Goal: Communication & Community: Answer question/provide support

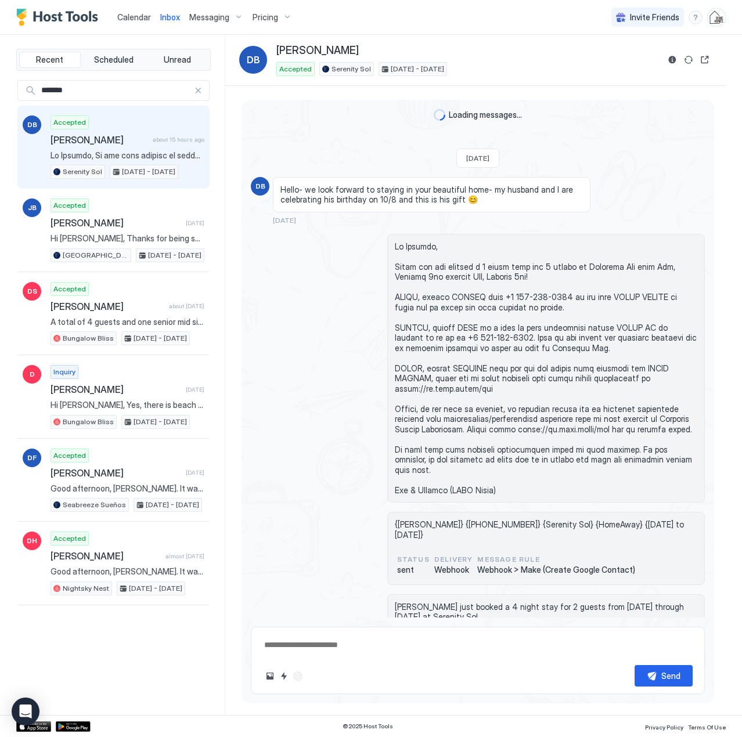
scroll to position [1090, 0]
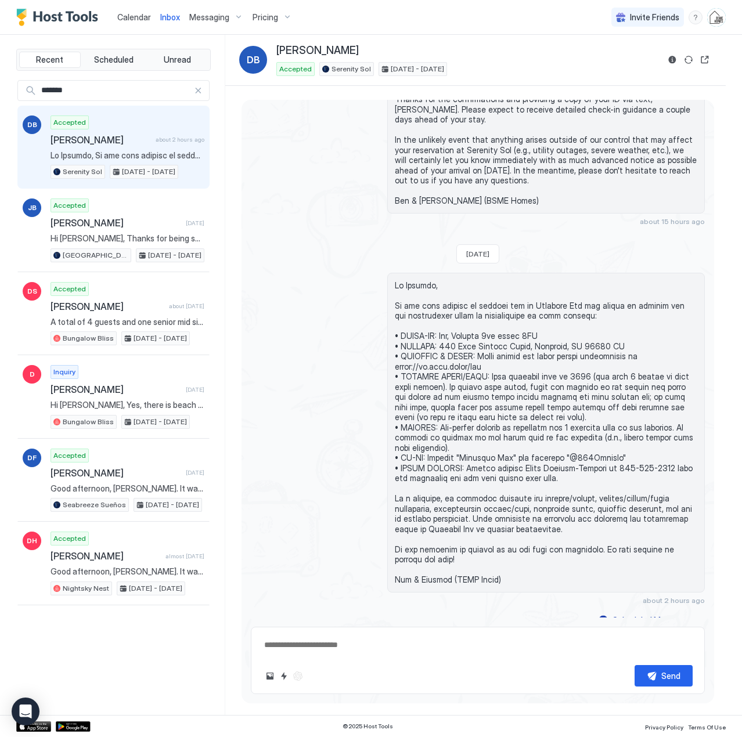
click at [137, 20] on span "Calendar" at bounding box center [134, 17] width 34 height 10
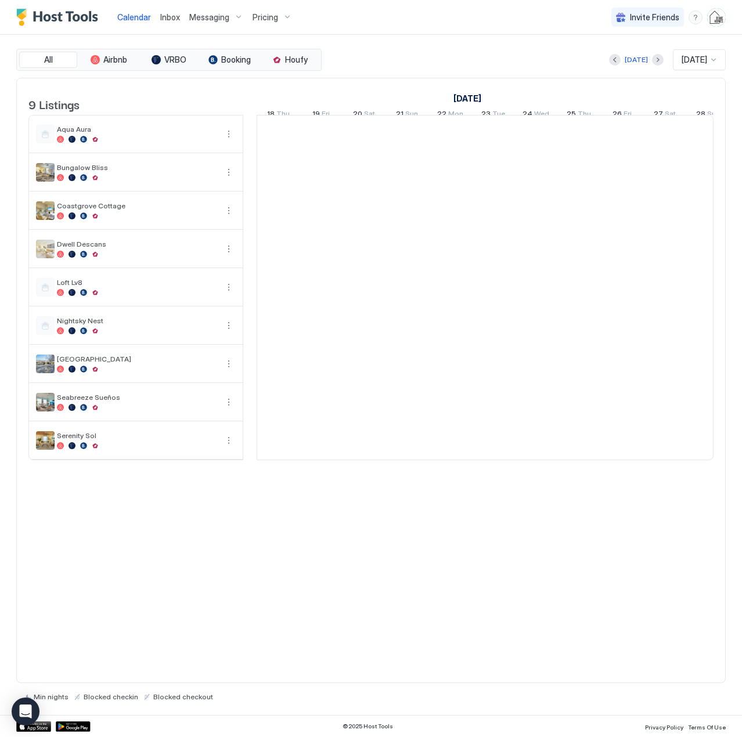
scroll to position [0, 645]
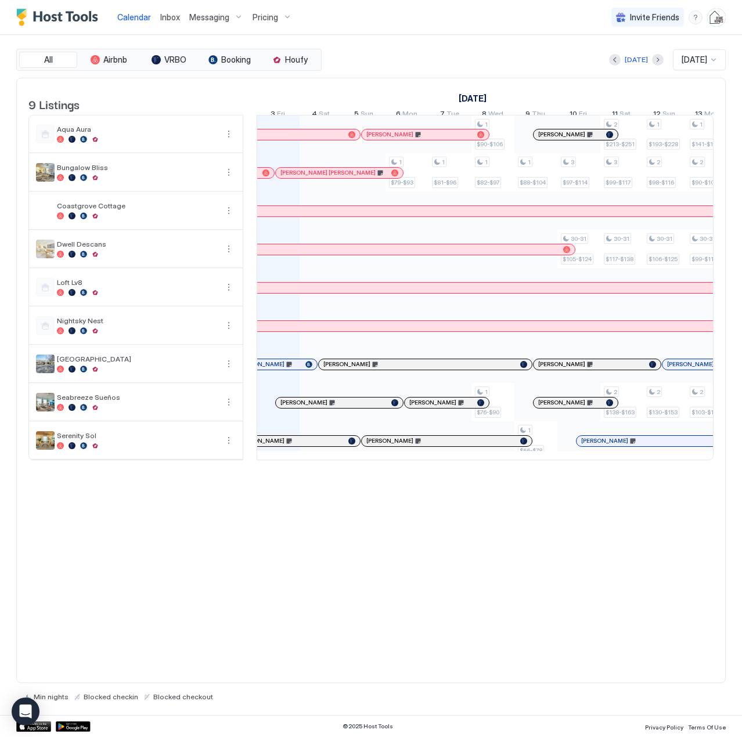
click at [173, 19] on span "Inbox" at bounding box center [170, 17] width 20 height 10
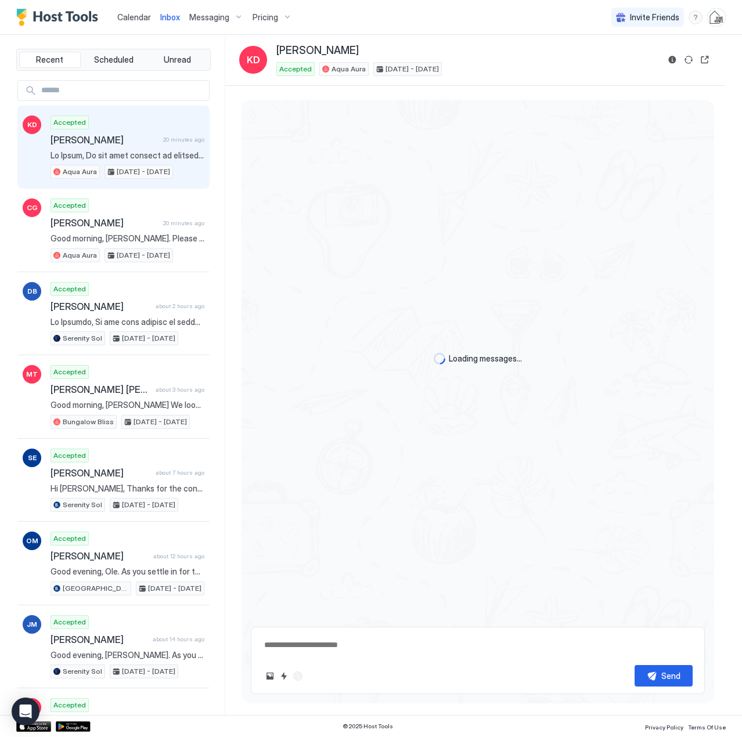
scroll to position [753, 0]
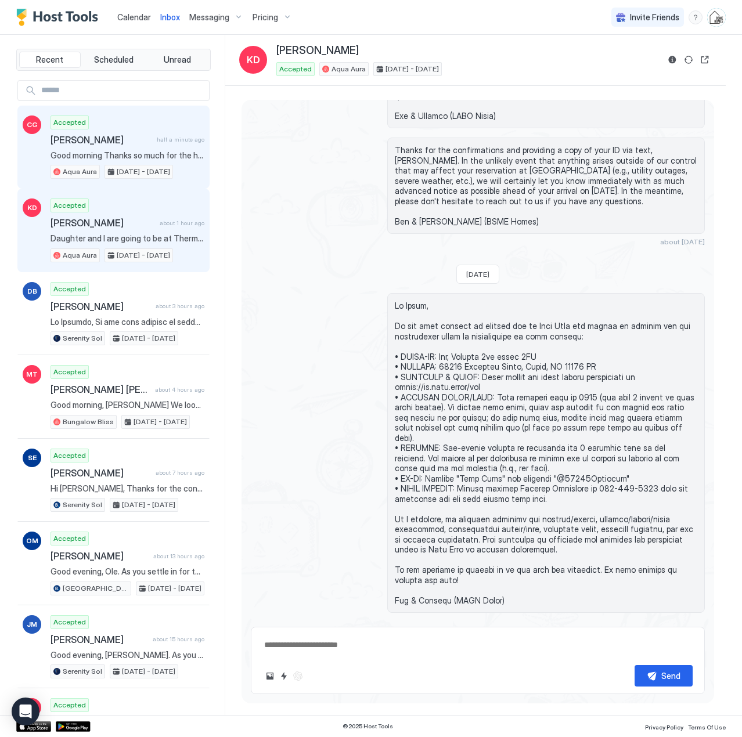
click at [110, 148] on div "Accepted [PERSON_NAME] half a minute ago Good morning Thanks so much for the he…" at bounding box center [127, 147] width 154 height 64
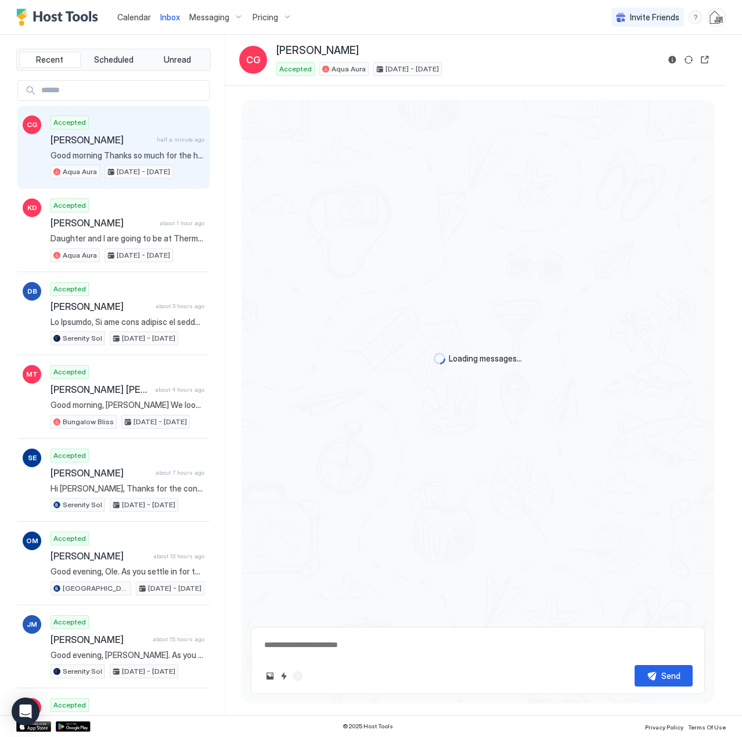
scroll to position [2211, 0]
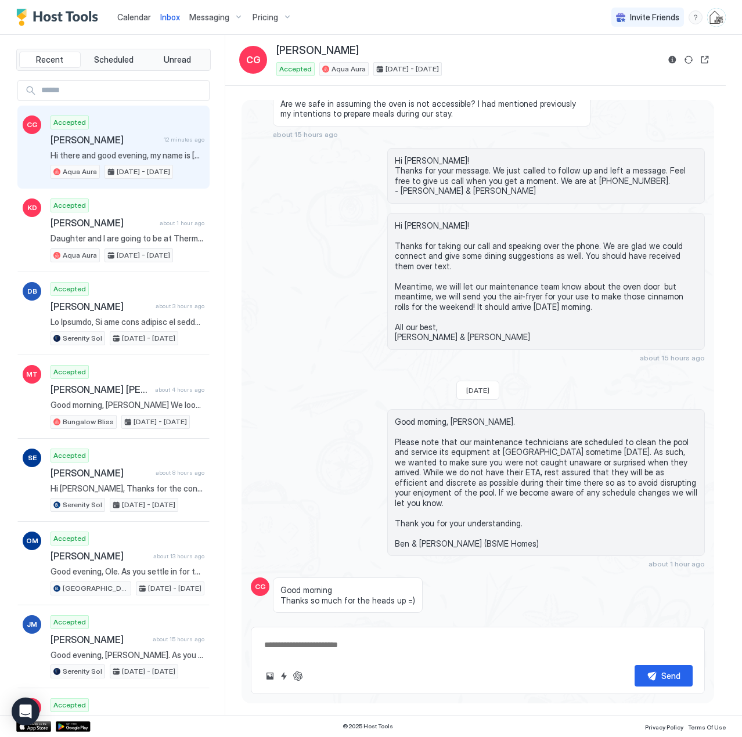
click at [114, 92] on input "Input Field" at bounding box center [123, 91] width 172 height 20
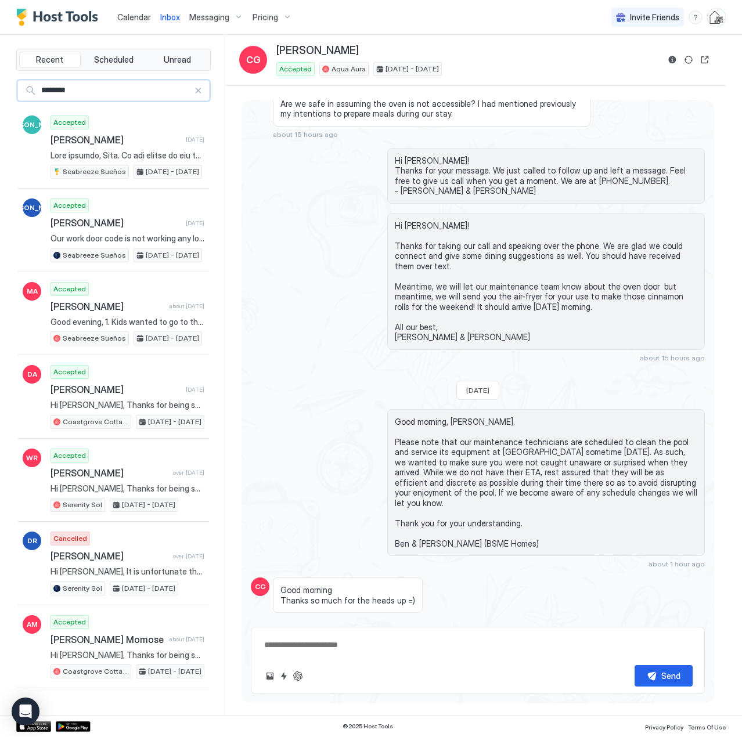
type input "********"
